Goal: Task Accomplishment & Management: Use online tool/utility

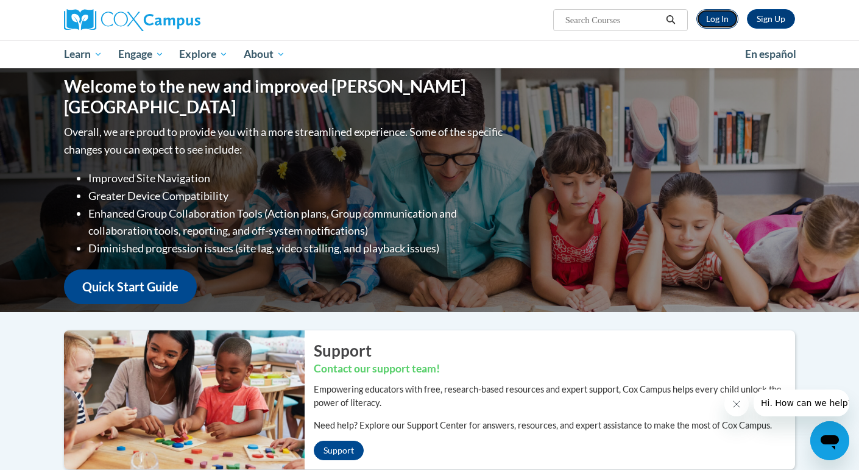
click at [716, 13] on link "Log In" at bounding box center [717, 18] width 42 height 19
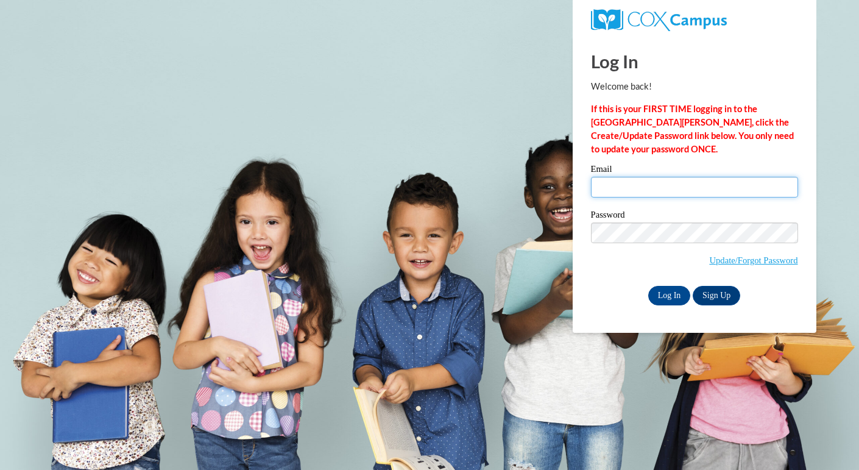
click at [619, 189] on input "Email" at bounding box center [694, 187] width 207 height 21
type input "huenemi@rbsd.k12.wi.us"
click at [661, 299] on input "Log In" at bounding box center [669, 295] width 43 height 19
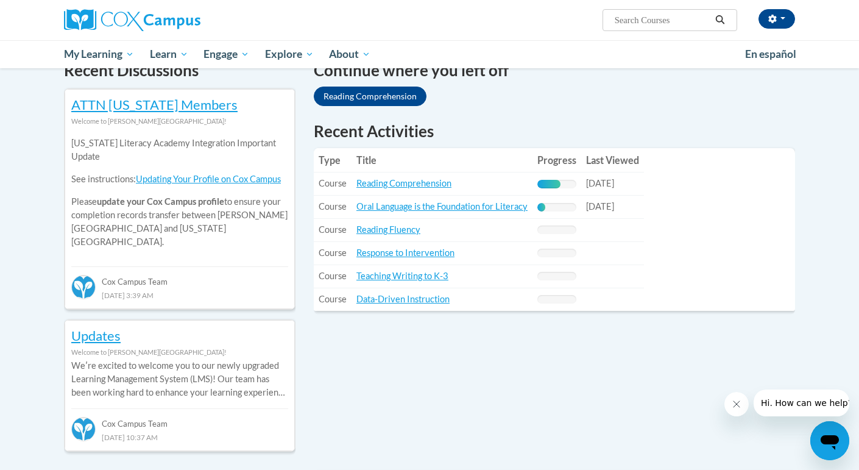
scroll to position [387, 0]
click at [416, 187] on link "Reading Comprehension" at bounding box center [403, 183] width 95 height 10
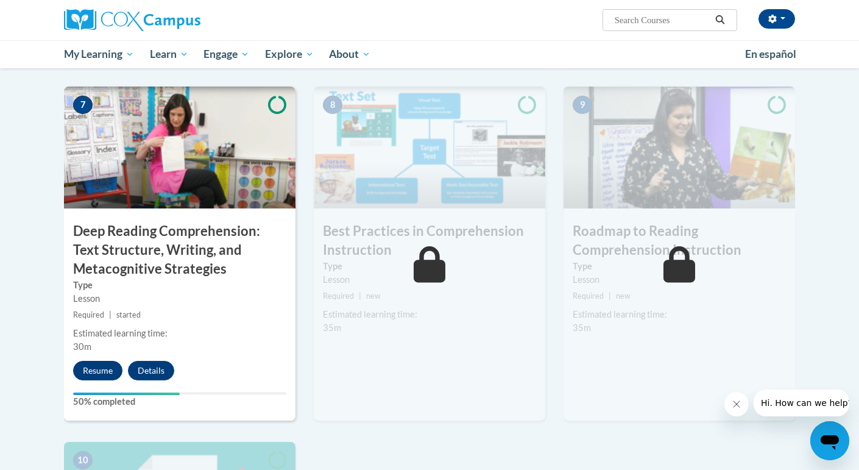
scroll to position [906, 0]
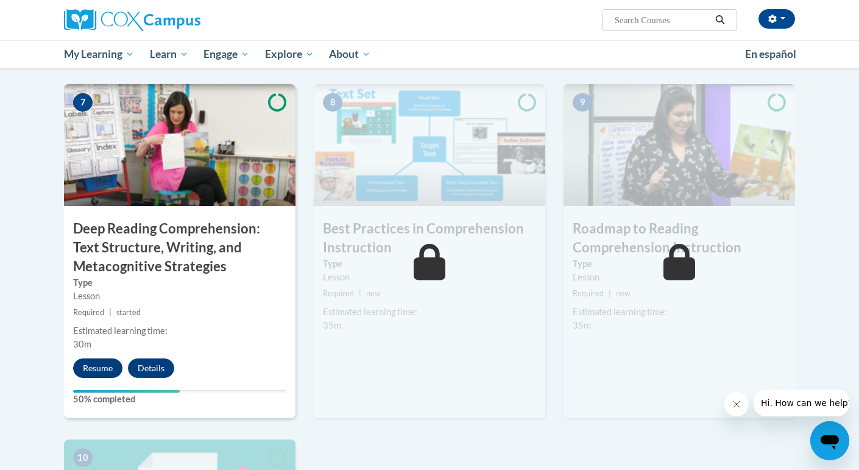
click at [101, 385] on div "7 Deep Reading Comprehension: Text Structure, Writing, and Metacognitive Strate…" at bounding box center [179, 251] width 231 height 334
click at [97, 376] on button "Resume" at bounding box center [97, 367] width 49 height 19
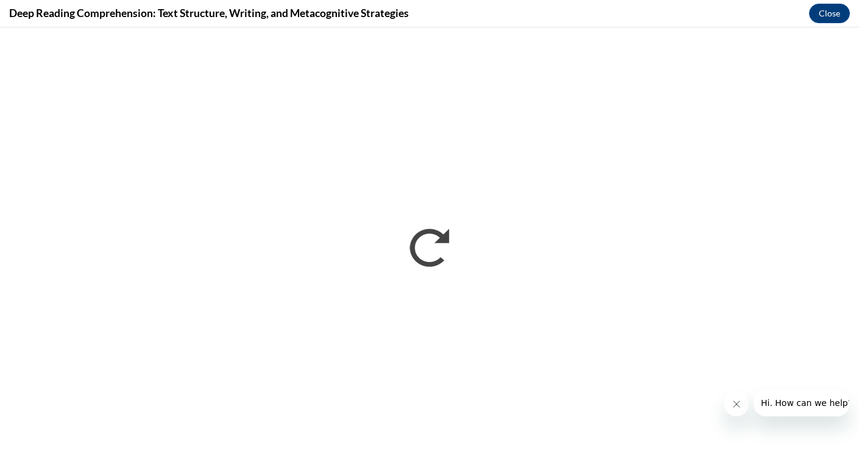
scroll to position [0, 0]
